Goal: Information Seeking & Learning: Learn about a topic

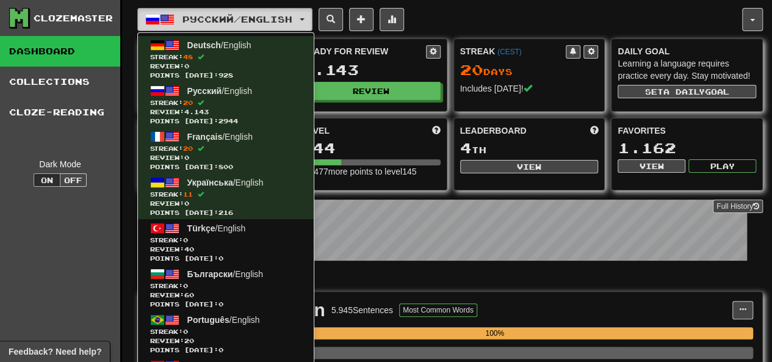
click at [209, 19] on span "Русский / English" at bounding box center [238, 19] width 110 height 10
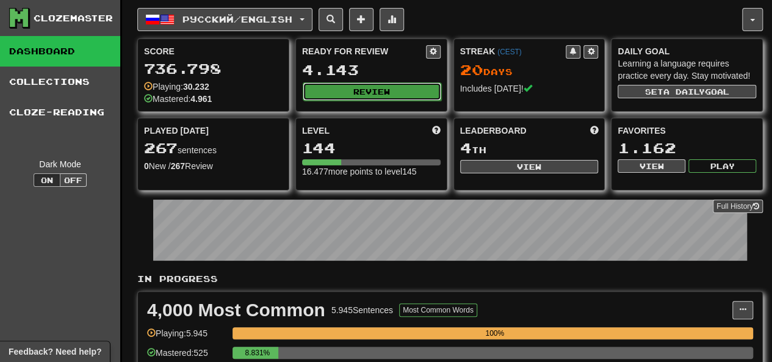
click at [352, 92] on button "Review" at bounding box center [372, 91] width 139 height 18
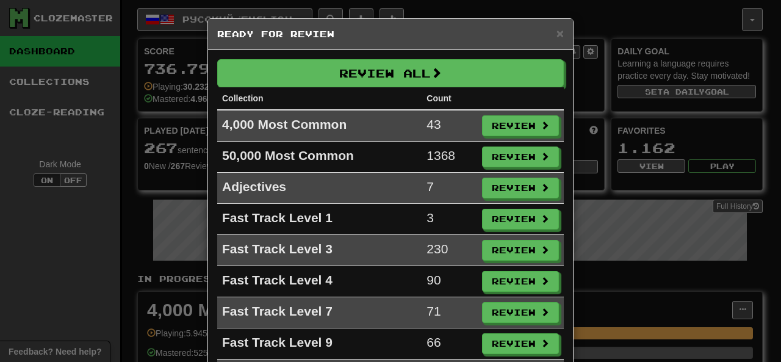
click at [354, 87] on th "Collection" at bounding box center [319, 98] width 205 height 23
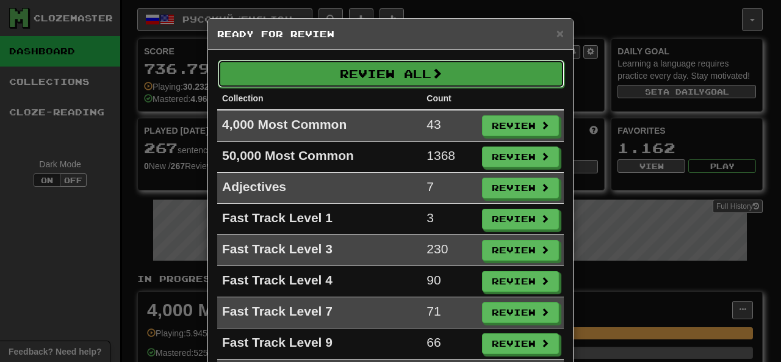
click at [355, 82] on button "Review All" at bounding box center [391, 74] width 347 height 28
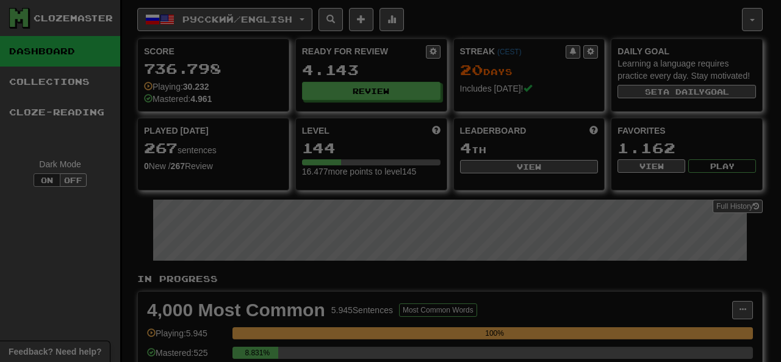
select select "********"
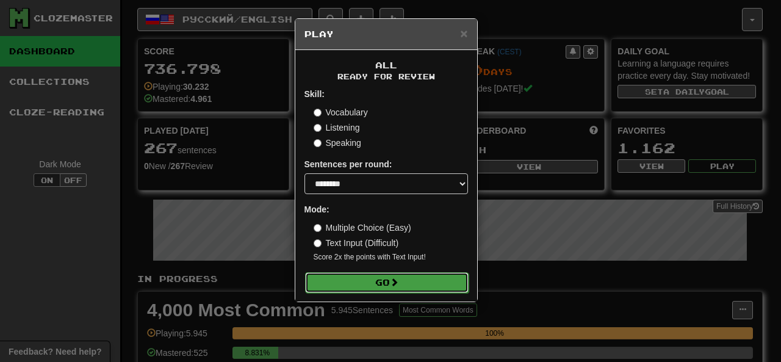
click at [388, 277] on button "Go" at bounding box center [387, 282] width 164 height 21
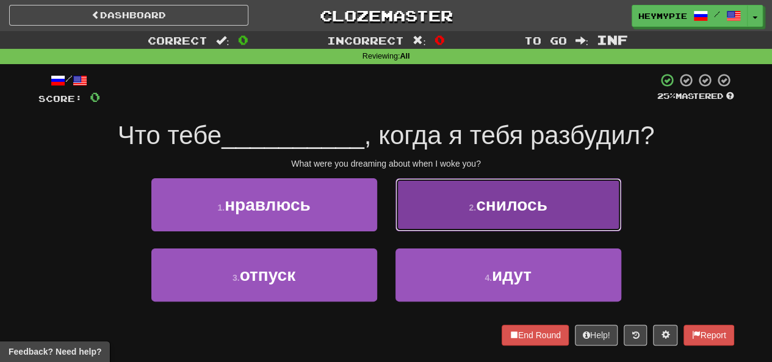
click at [408, 212] on button "2 . снилось" at bounding box center [509, 204] width 226 height 53
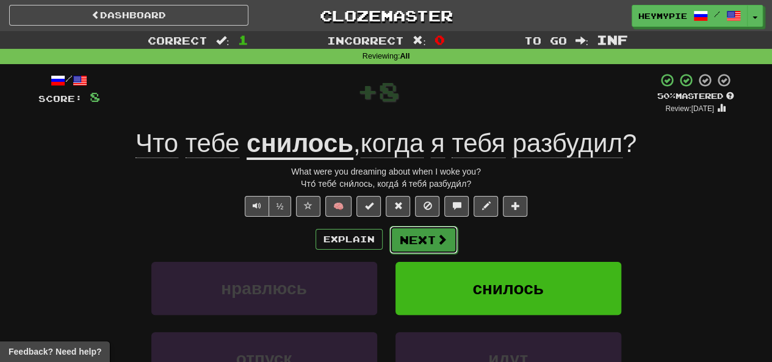
click at [409, 240] on button "Next" at bounding box center [423, 240] width 68 height 28
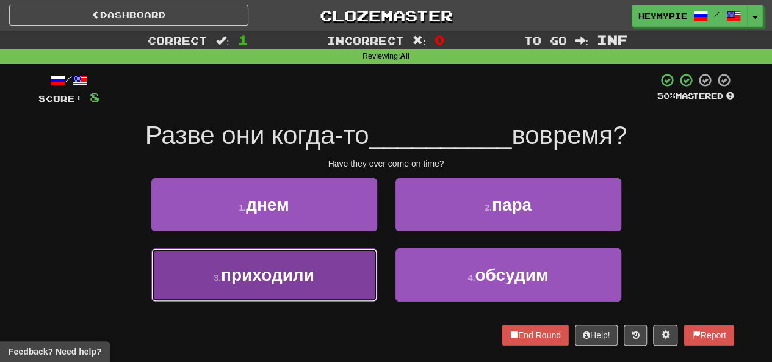
click at [266, 273] on span "приходили" at bounding box center [267, 275] width 93 height 19
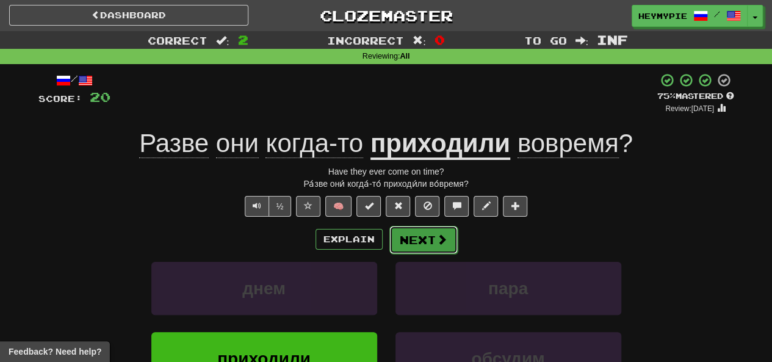
click at [419, 239] on button "Next" at bounding box center [423, 240] width 68 height 28
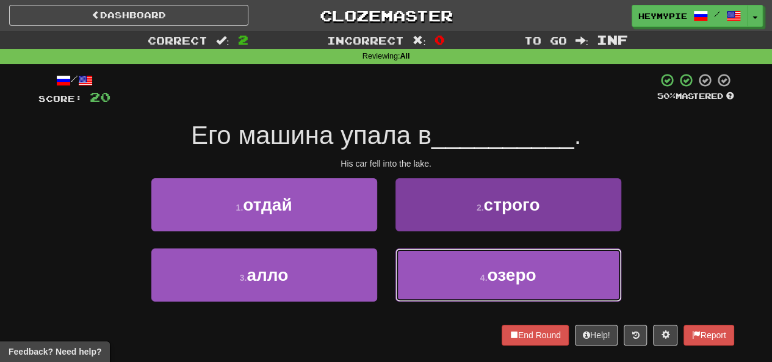
click at [432, 262] on button "4 . озеро" at bounding box center [509, 274] width 226 height 53
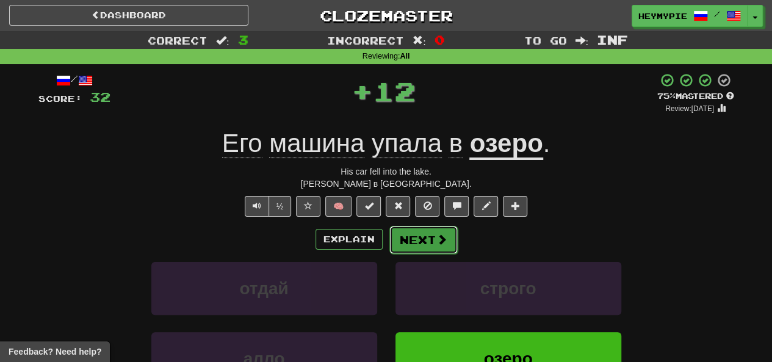
click at [424, 250] on button "Next" at bounding box center [423, 240] width 68 height 28
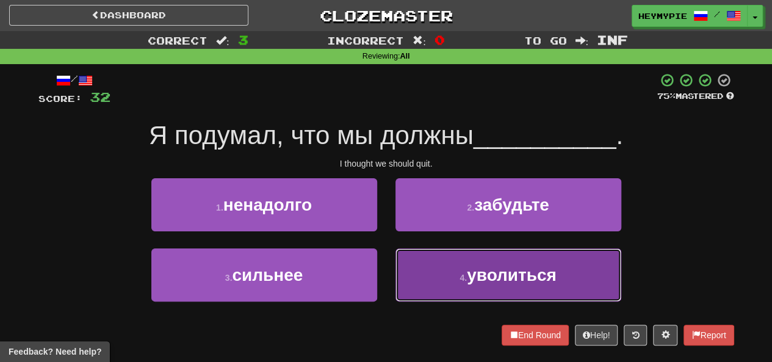
click at [422, 269] on button "4 . уволиться" at bounding box center [509, 274] width 226 height 53
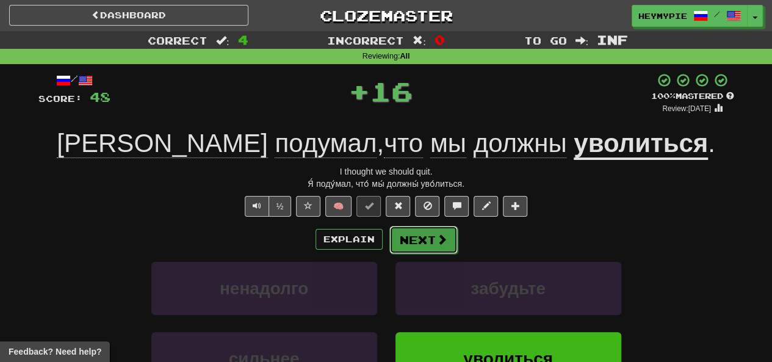
click at [406, 242] on button "Next" at bounding box center [423, 240] width 68 height 28
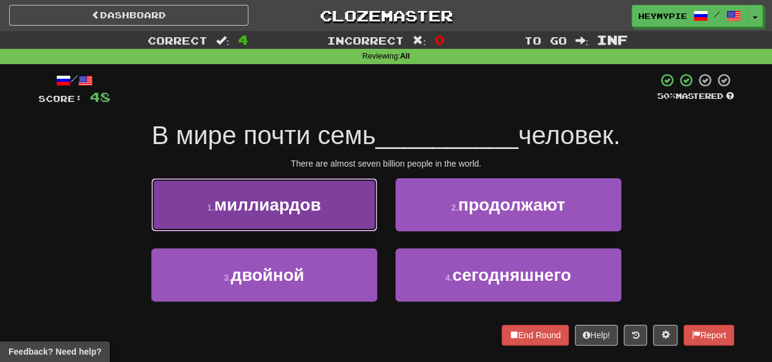
click at [248, 199] on span "миллиардов" at bounding box center [267, 204] width 107 height 19
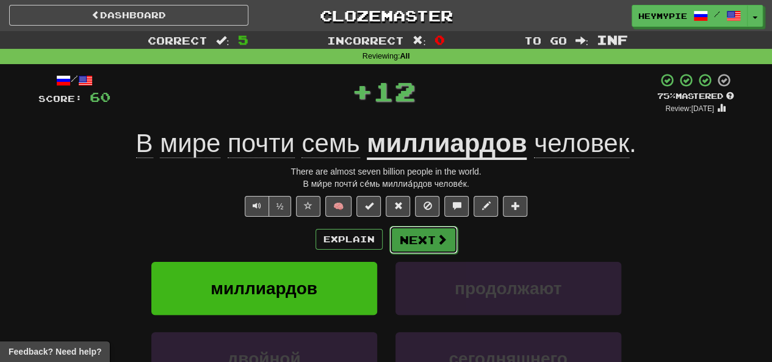
click at [425, 239] on button "Next" at bounding box center [423, 240] width 68 height 28
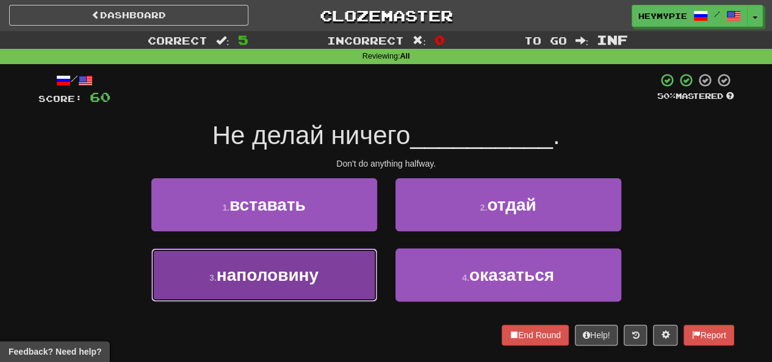
click at [297, 269] on span "наполовину" at bounding box center [268, 275] width 102 height 19
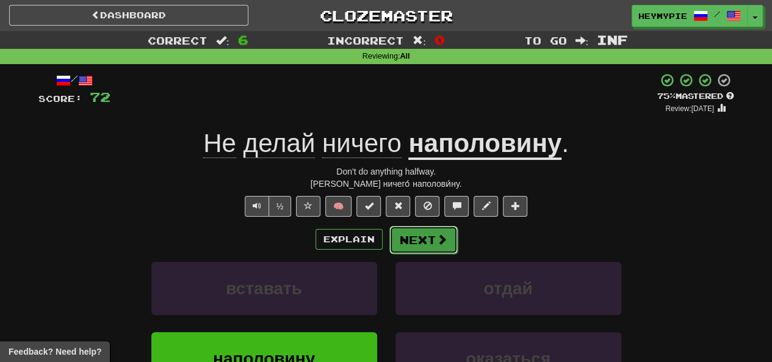
click at [407, 246] on button "Next" at bounding box center [423, 240] width 68 height 28
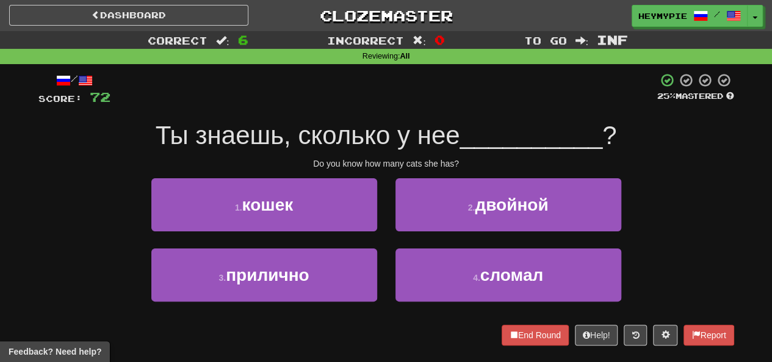
click at [281, 155] on div "/ Score: 72 25 % Mastered Ты знаешь, сколько у нее __________ ? Do you know how…" at bounding box center [386, 209] width 696 height 273
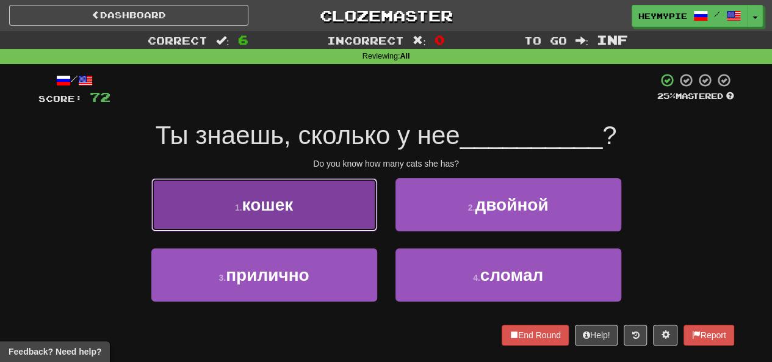
click at [314, 197] on button "1 . кошек" at bounding box center [264, 204] width 226 height 53
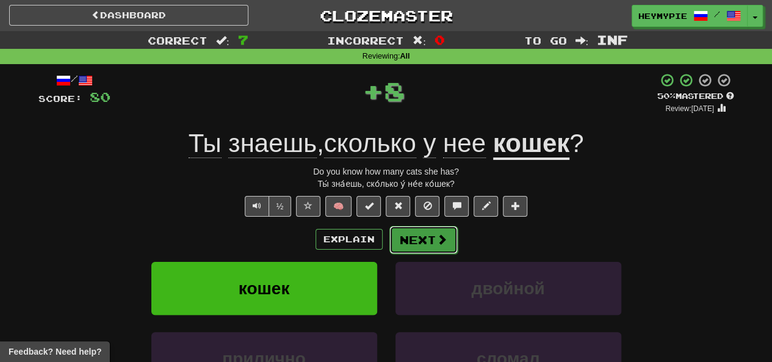
click at [436, 226] on button "Next" at bounding box center [423, 240] width 68 height 28
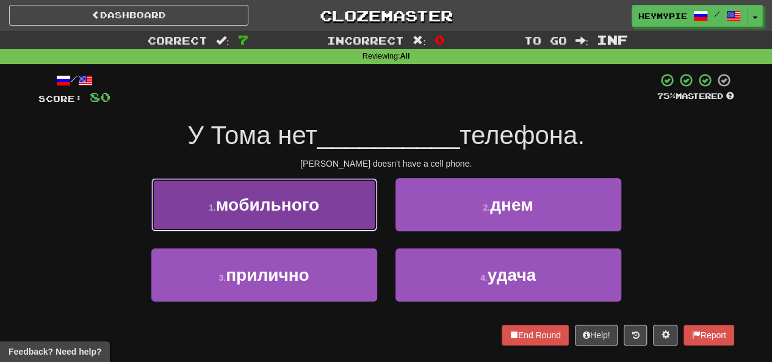
click at [297, 211] on span "мобильного" at bounding box center [267, 204] width 103 height 19
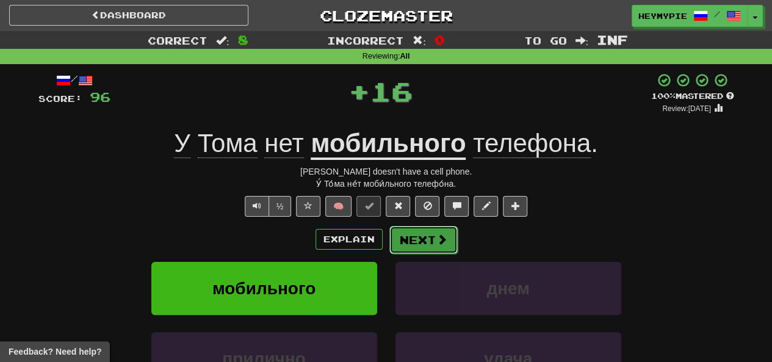
drag, startPoint x: 397, startPoint y: 228, endPoint x: 398, endPoint y: 234, distance: 6.1
click at [398, 234] on button "Next" at bounding box center [423, 240] width 68 height 28
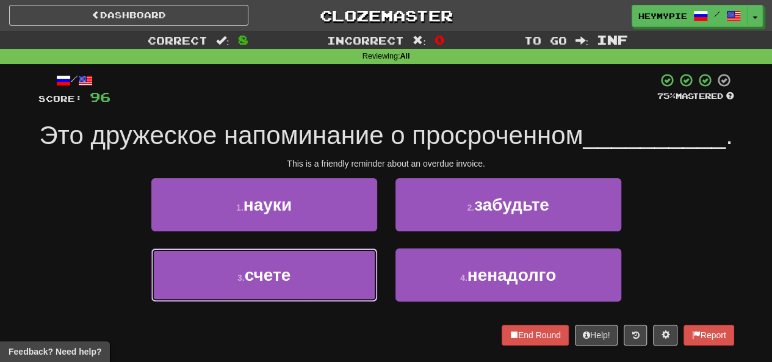
click at [325, 302] on button "3 . счете" at bounding box center [264, 274] width 226 height 53
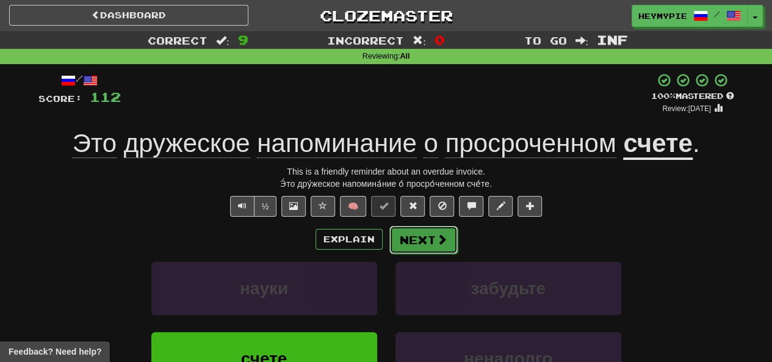
click at [411, 242] on button "Next" at bounding box center [423, 240] width 68 height 28
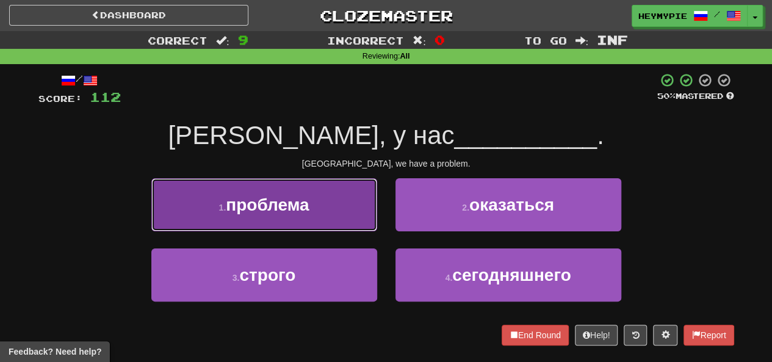
click at [324, 206] on button "1 . проблема" at bounding box center [264, 204] width 226 height 53
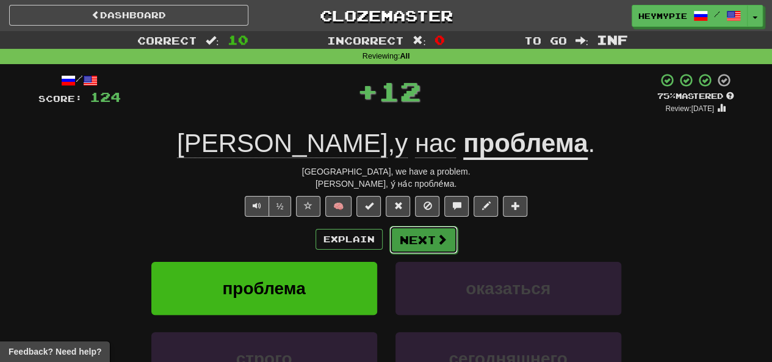
click at [408, 233] on button "Next" at bounding box center [423, 240] width 68 height 28
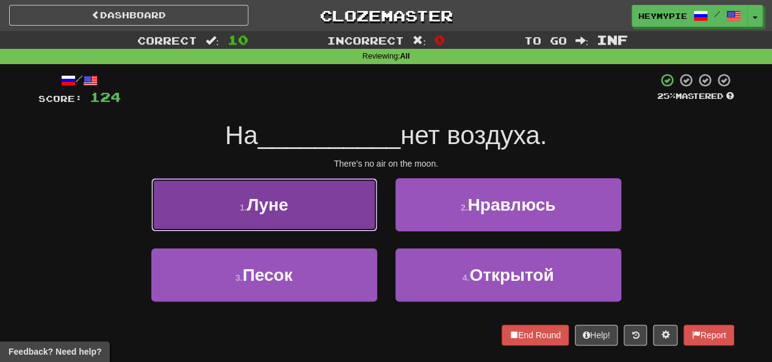
click at [329, 197] on button "1 . [GEOGRAPHIC_DATA]" at bounding box center [264, 204] width 226 height 53
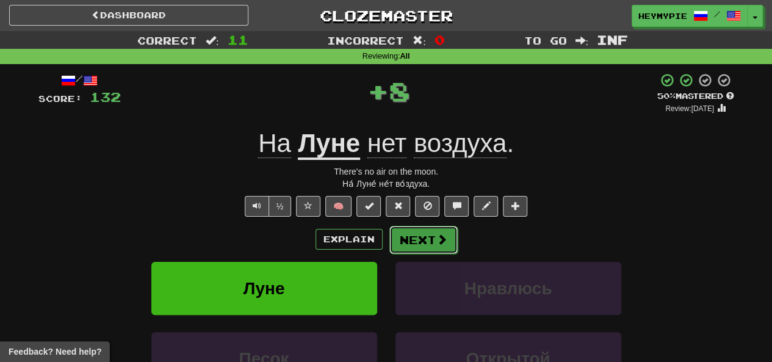
click at [422, 235] on button "Next" at bounding box center [423, 240] width 68 height 28
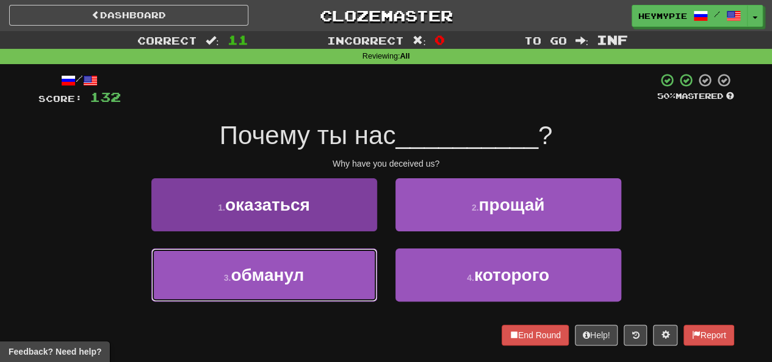
click at [321, 271] on button "3 . обманул" at bounding box center [264, 274] width 226 height 53
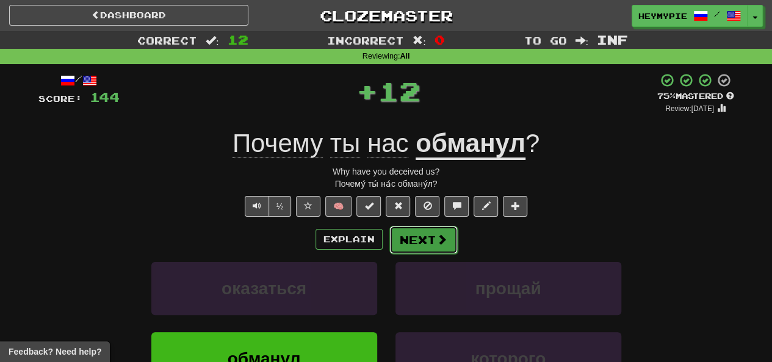
click at [427, 242] on button "Next" at bounding box center [423, 240] width 68 height 28
